Goal: Information Seeking & Learning: Learn about a topic

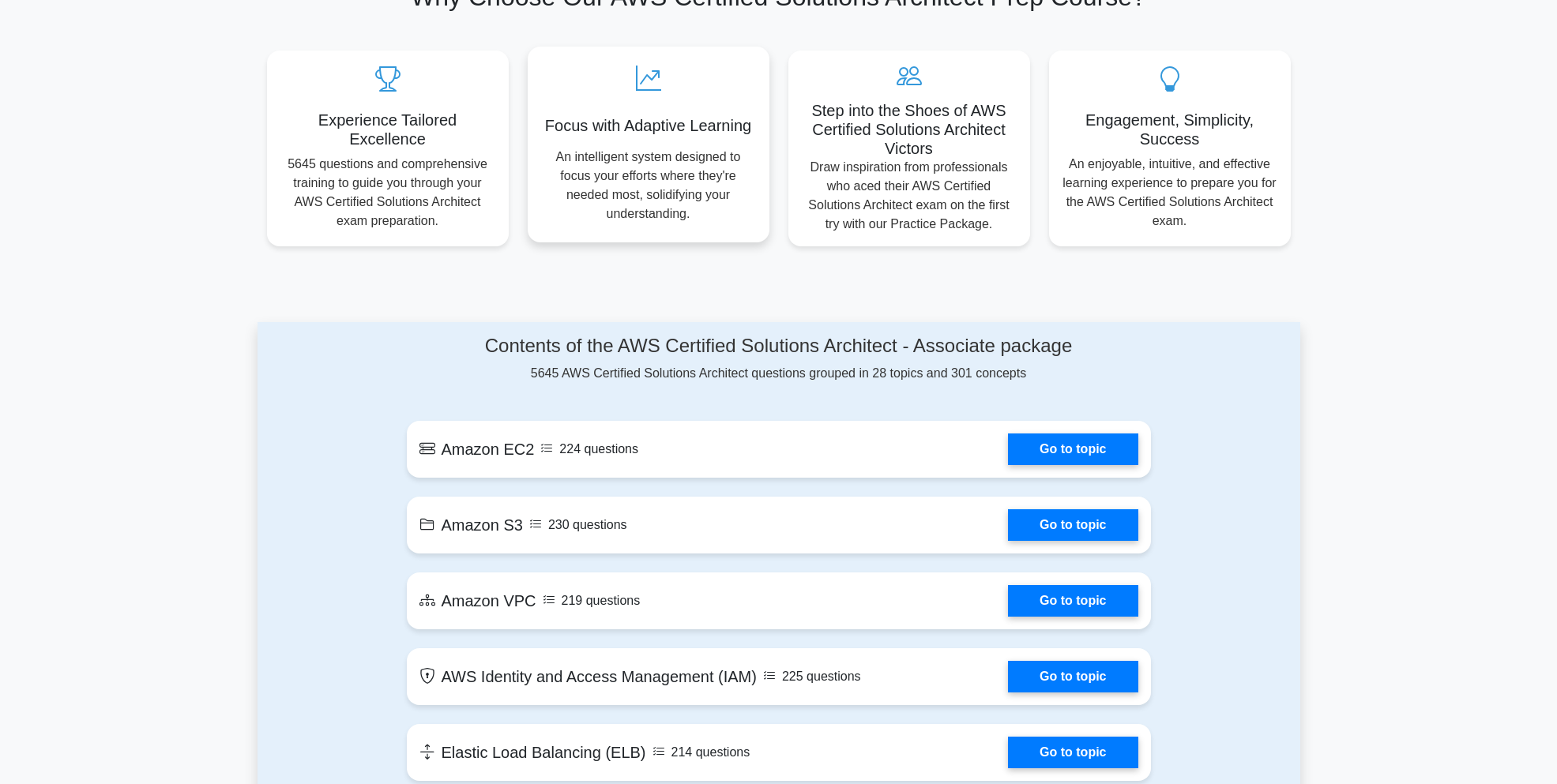
scroll to position [711, 0]
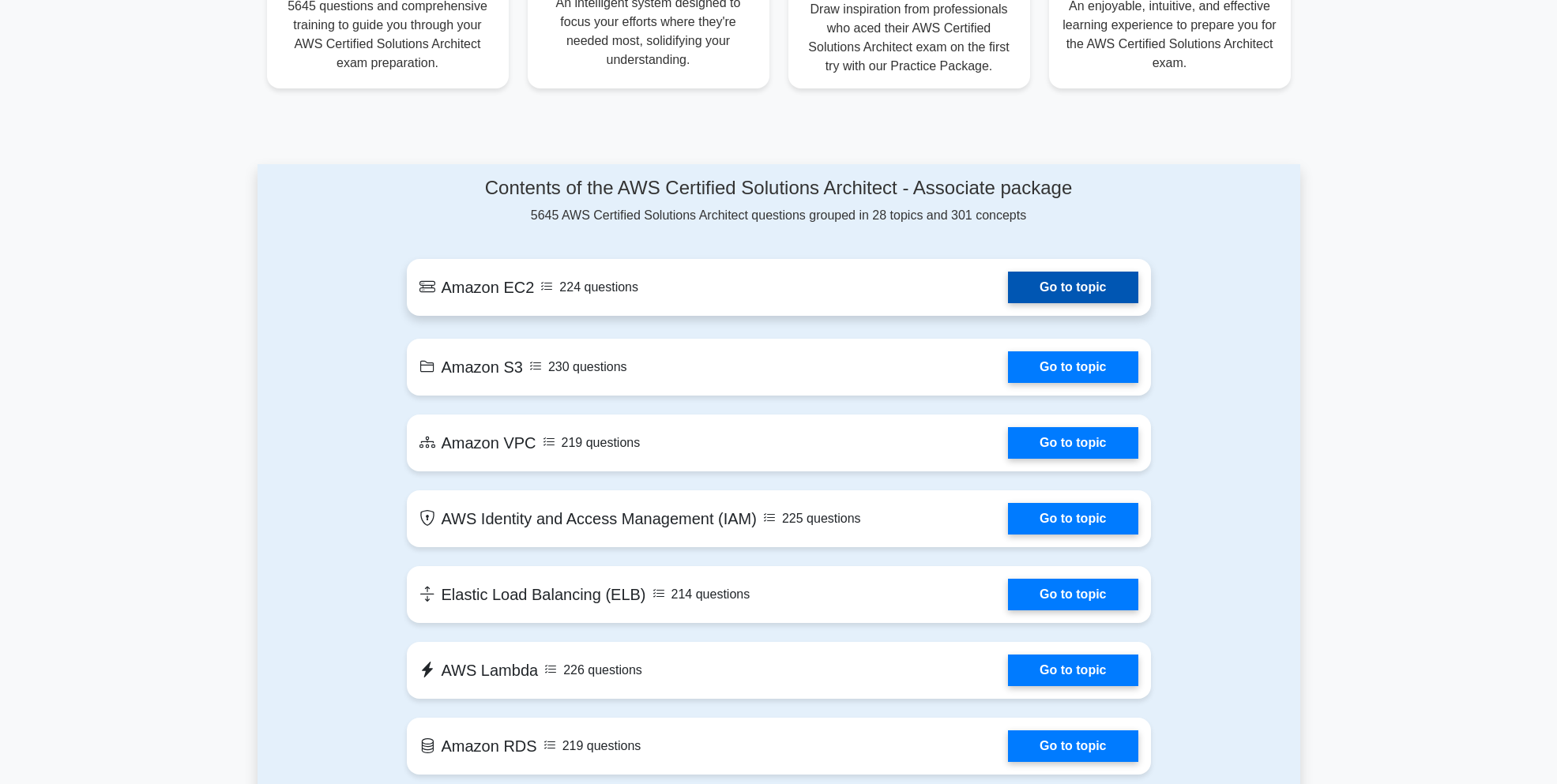
click at [1008, 303] on link "Go to topic" at bounding box center [1073, 287] width 130 height 32
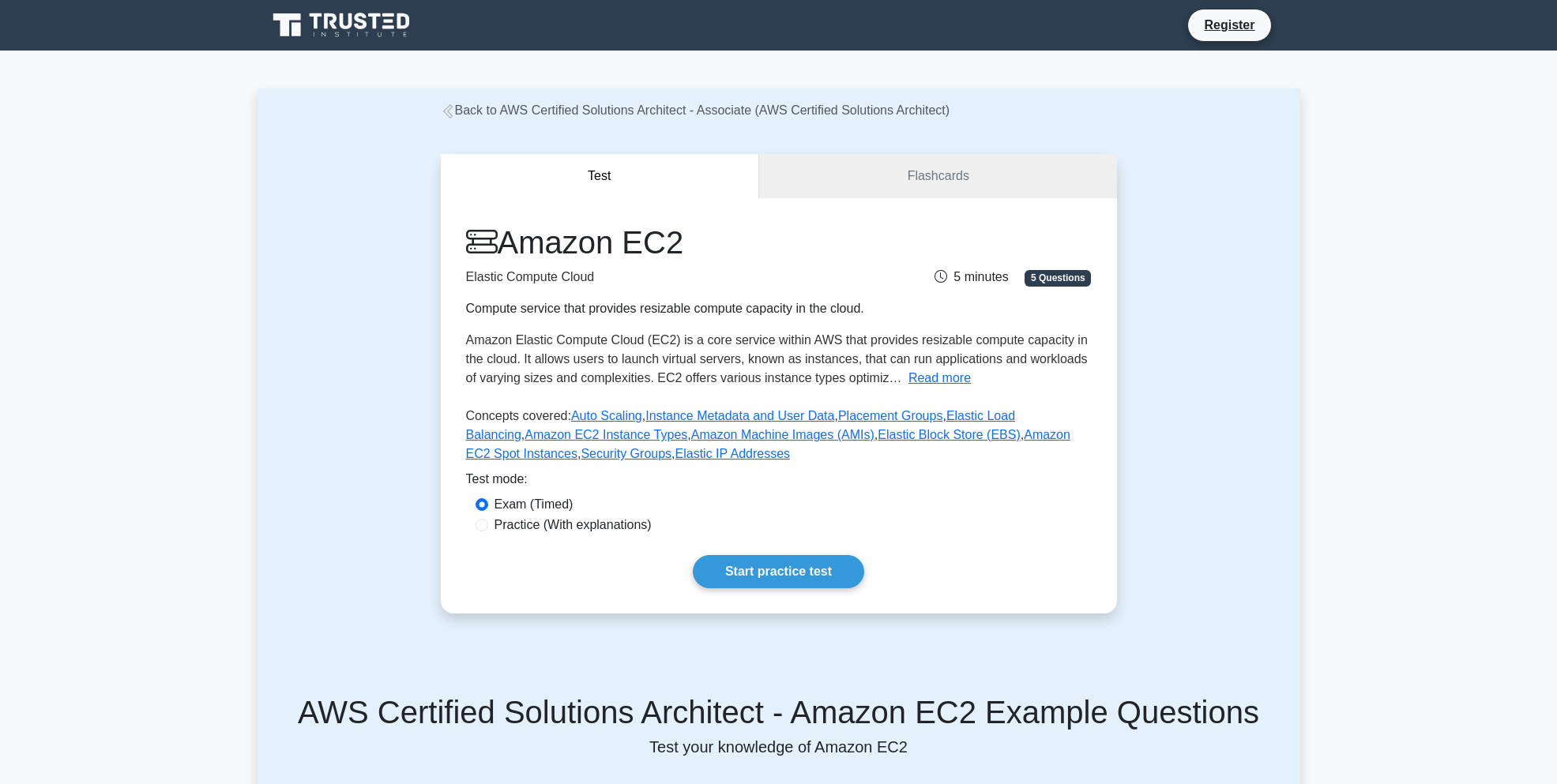
click at [535, 527] on label "Practice (With explanations)" at bounding box center [573, 525] width 157 height 19
click at [489, 527] on input "Practice (With explanations)" at bounding box center [482, 525] width 13 height 13
radio input "true"
click at [761, 574] on link "Start practice test" at bounding box center [778, 571] width 171 height 33
